Goal: Transaction & Acquisition: Purchase product/service

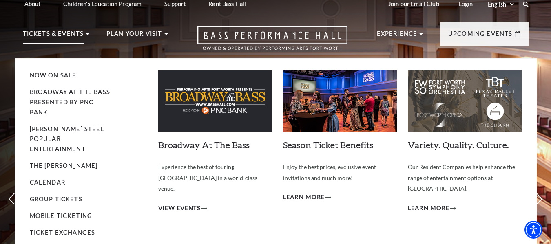
scroll to position [6, 0]
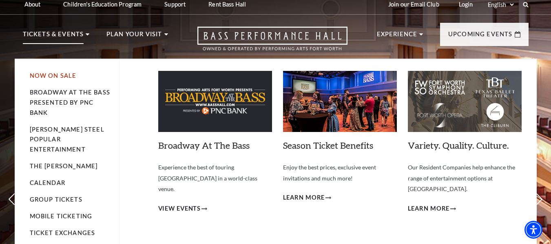
click at [52, 73] on link "Now On Sale" at bounding box center [53, 75] width 47 height 7
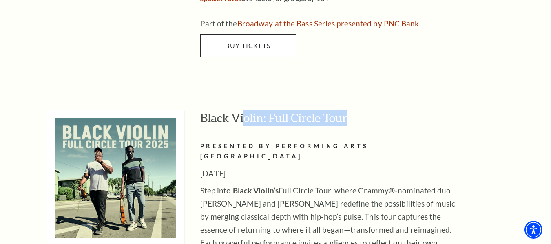
scroll to position [1800, 0]
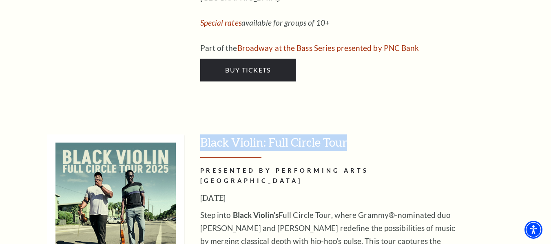
drag, startPoint x: 350, startPoint y: 24, endPoint x: 203, endPoint y: 75, distance: 156.0
click at [203, 135] on h3 "Black Violin: Full Circle Tour" at bounding box center [364, 146] width 328 height 23
copy h3 "Black Violin: Full Circle Tour"
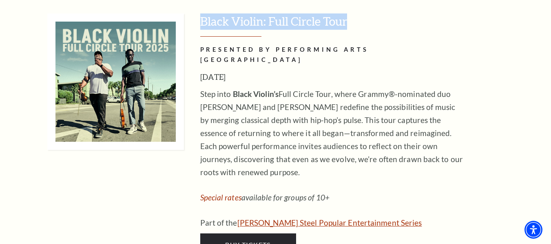
scroll to position [1921, 0]
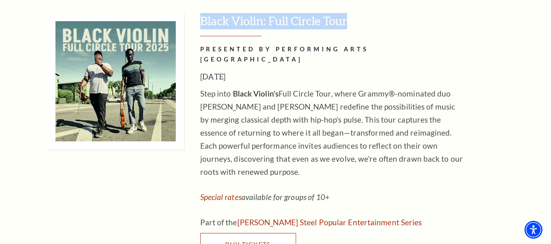
click at [257, 241] on span "Buy Tickets" at bounding box center [247, 245] width 45 height 8
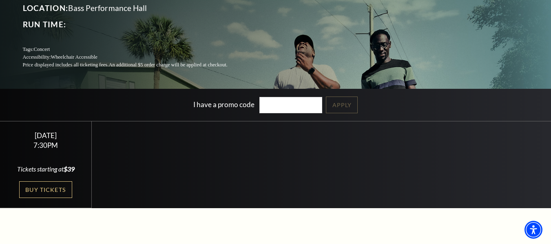
scroll to position [84, 0]
